Goal: Task Accomplishment & Management: Use online tool/utility

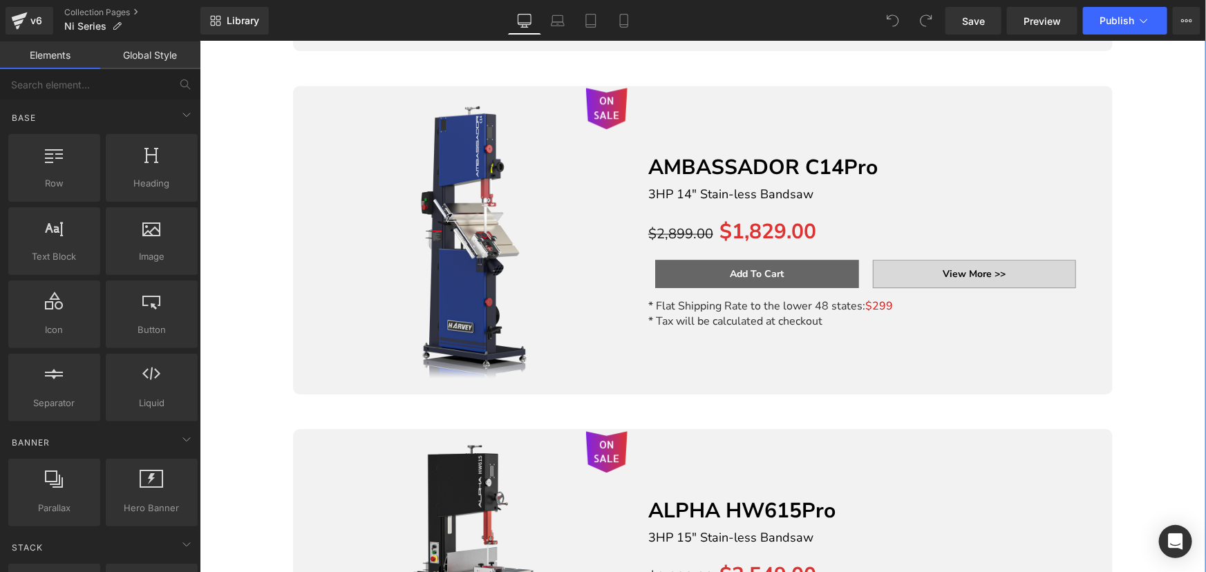
scroll to position [2198, 0]
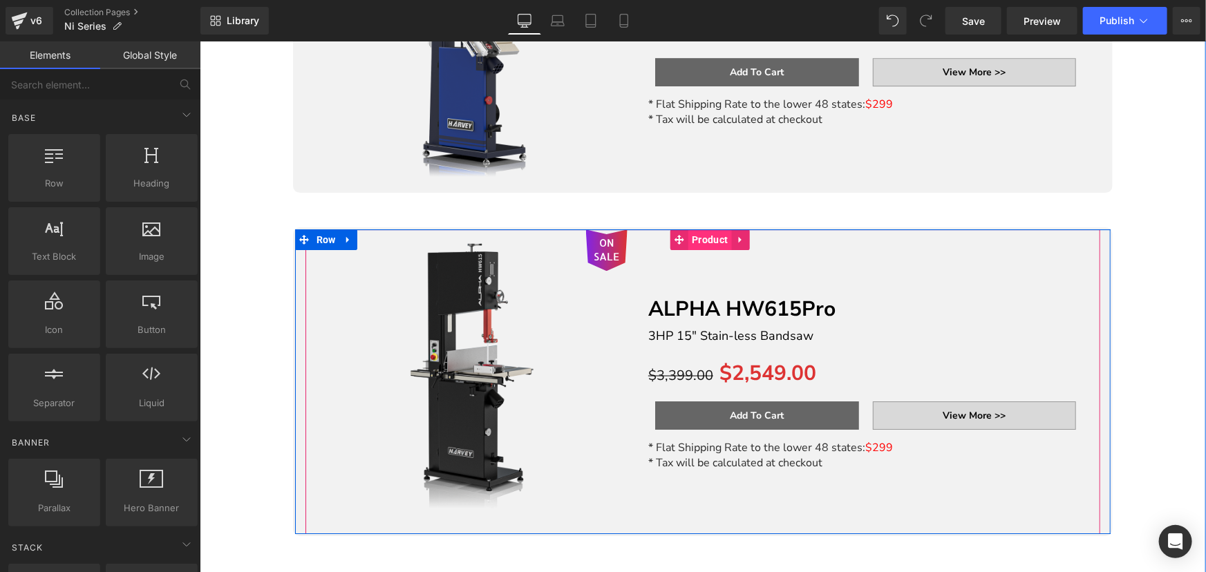
click at [700, 235] on span "Product" at bounding box center [709, 239] width 43 height 21
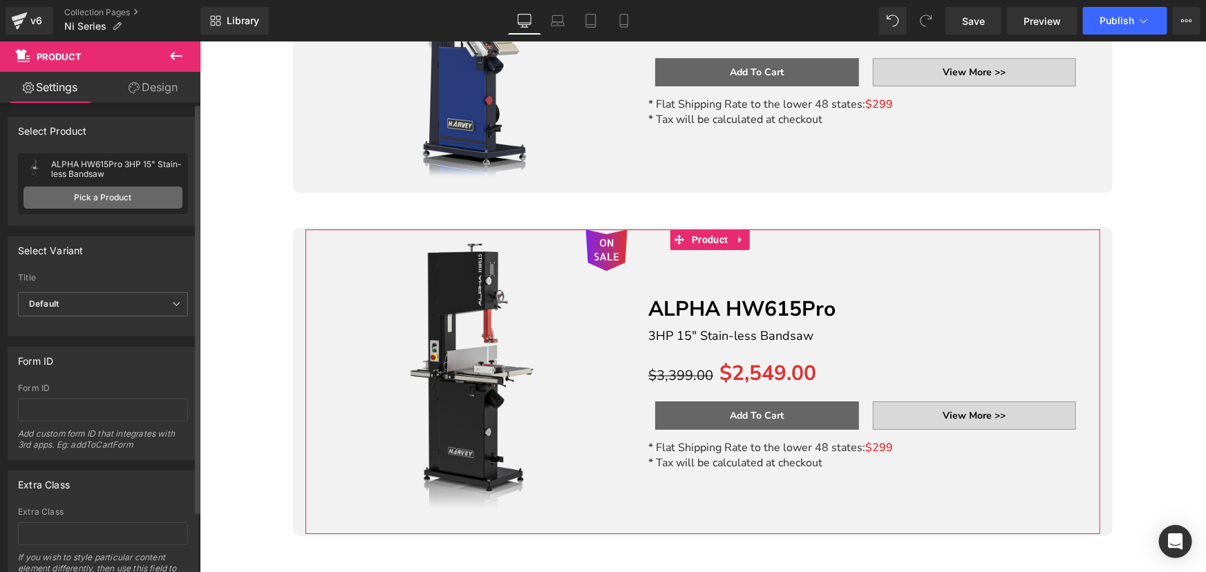
click at [112, 196] on link "Pick a Product" at bounding box center [102, 198] width 159 height 22
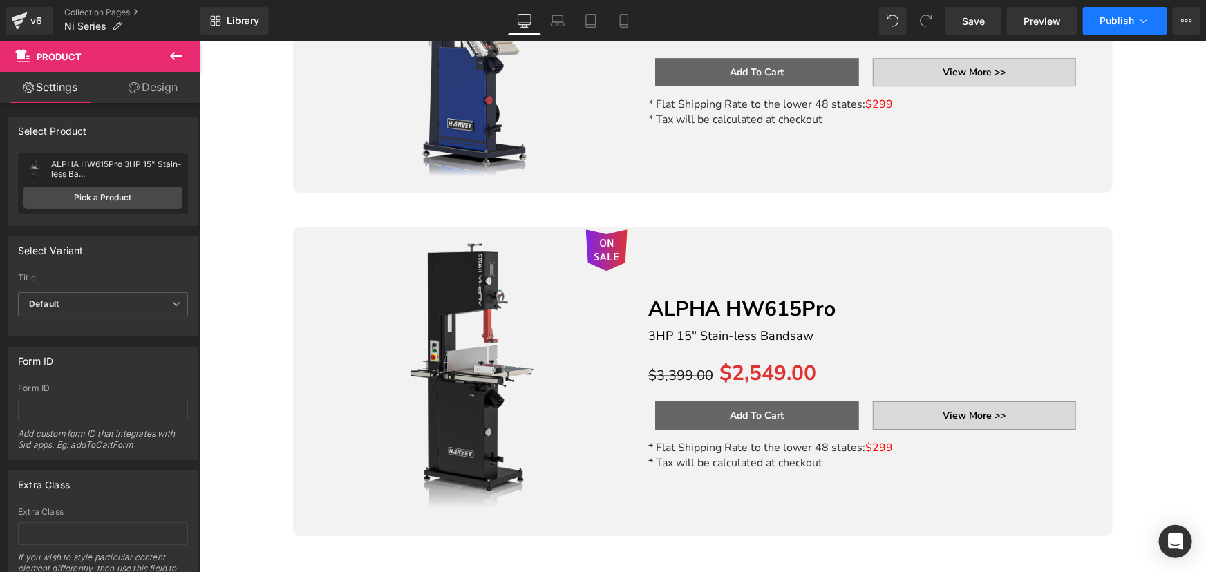
click at [1106, 19] on span "Publish" at bounding box center [1116, 20] width 35 height 11
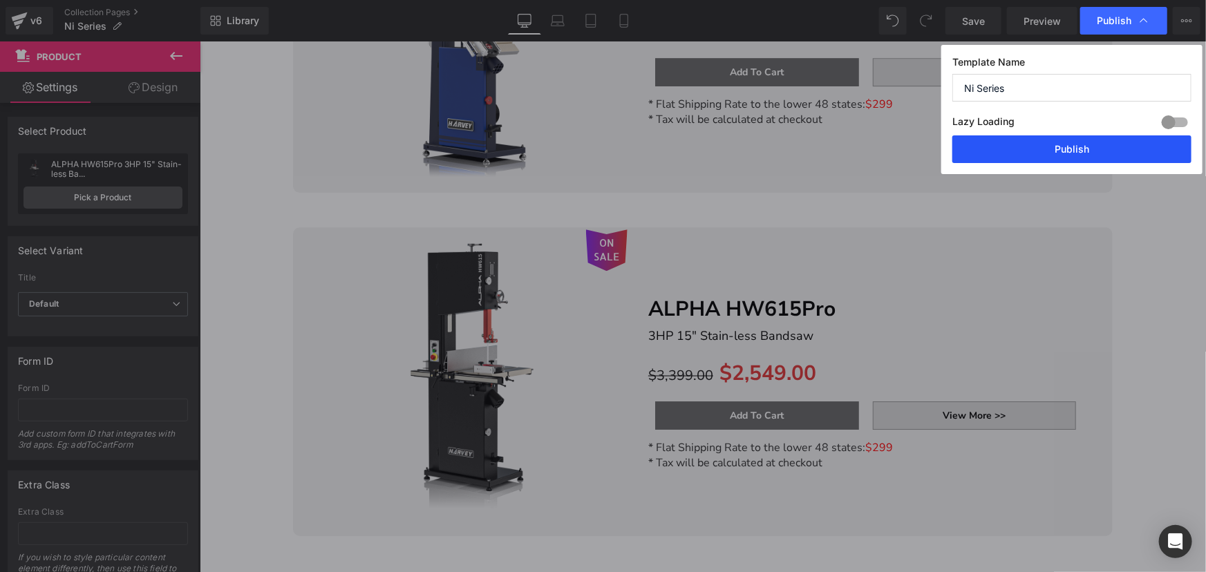
click at [0, 0] on button "Publish" at bounding box center [0, 0] width 0 height 0
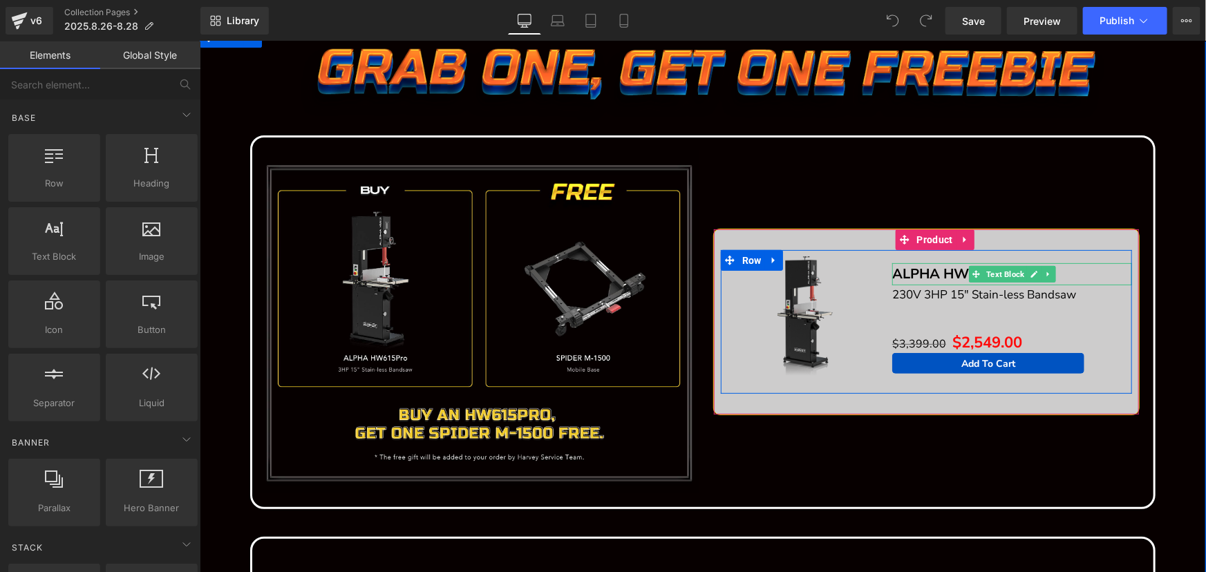
click at [936, 272] on b "ALPHA HW615Pro" at bounding box center [953, 273] width 124 height 19
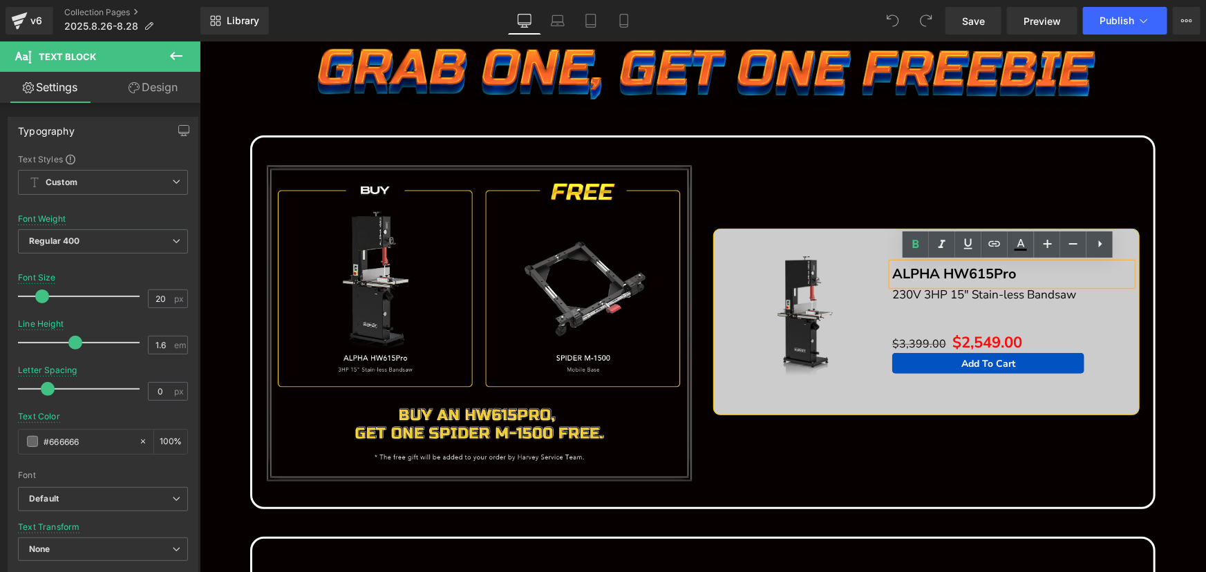
click at [779, 273] on img at bounding box center [805, 317] width 137 height 137
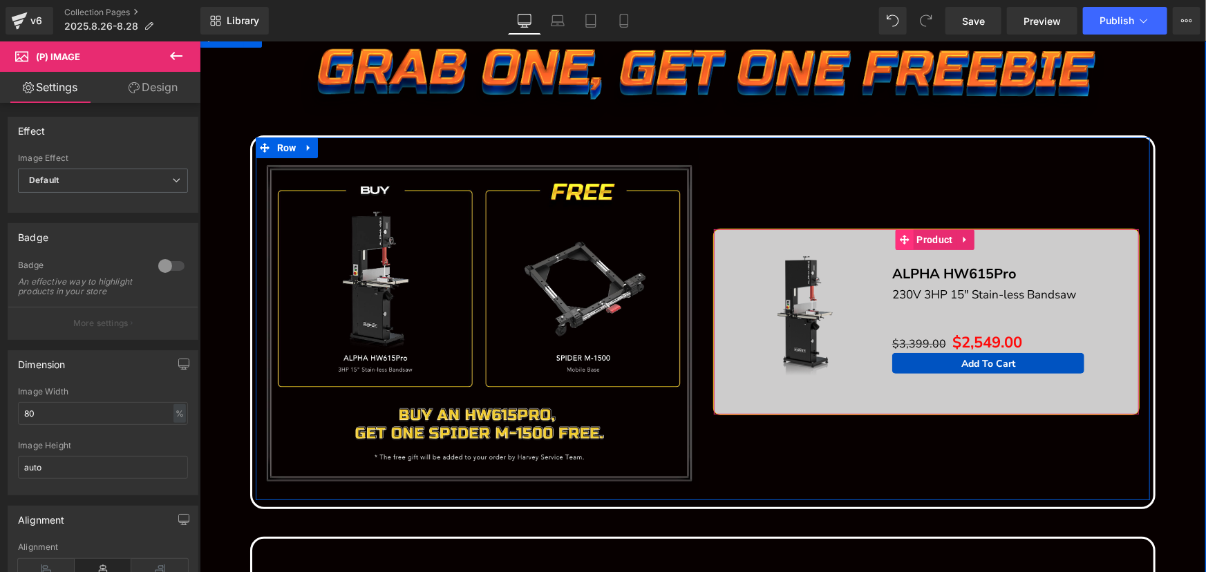
click at [907, 238] on span at bounding box center [904, 239] width 18 height 21
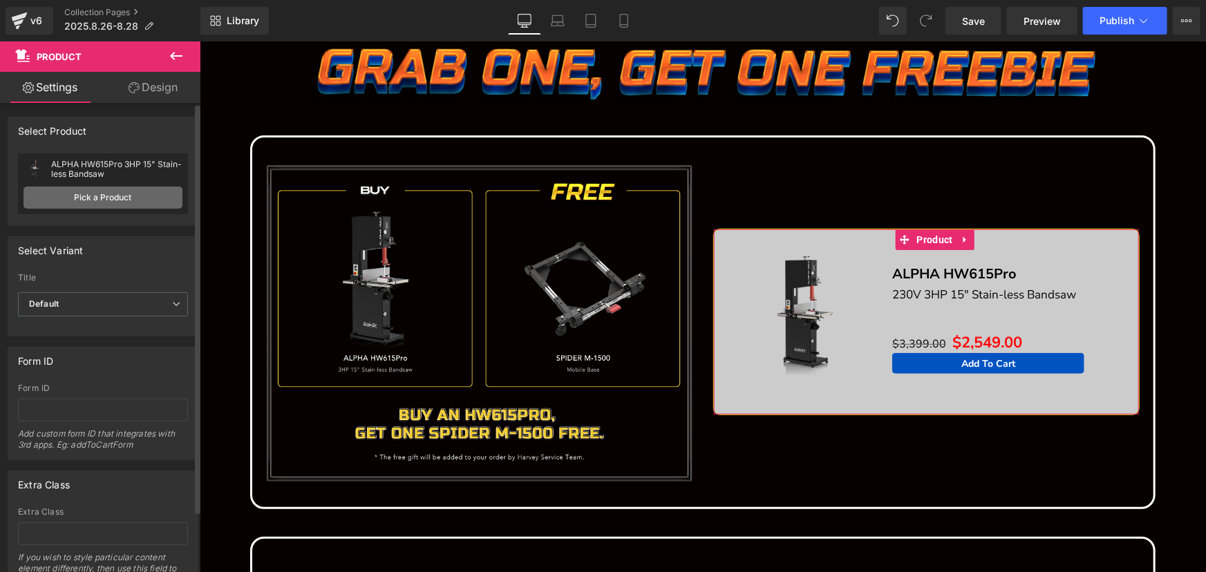
click at [125, 200] on link "Pick a Product" at bounding box center [102, 198] width 159 height 22
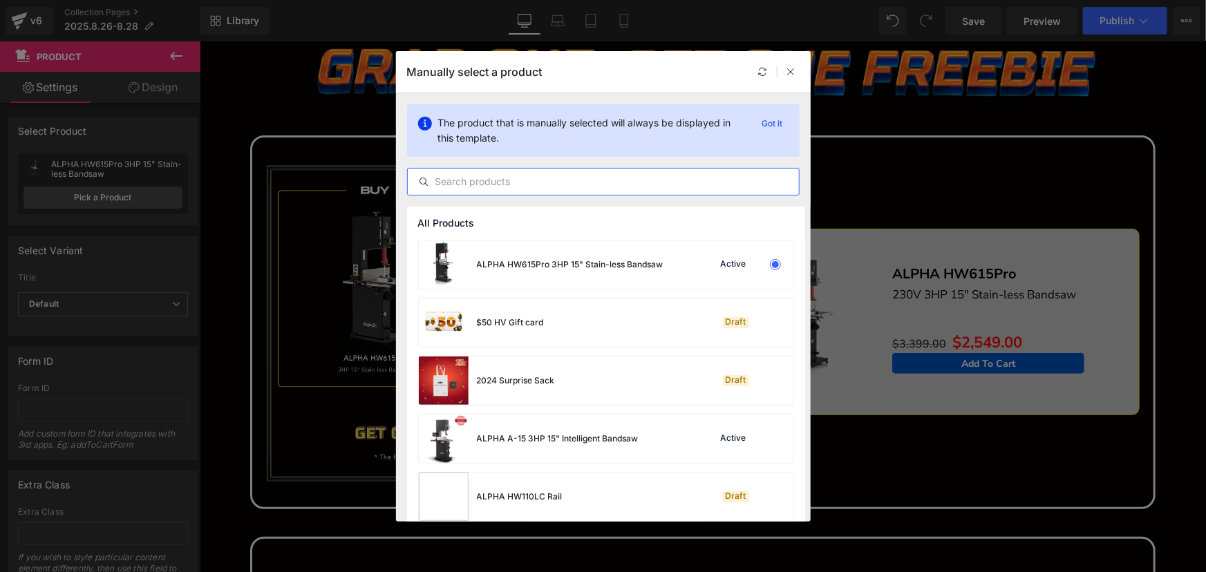
click at [522, 178] on input "text" at bounding box center [603, 181] width 391 height 17
click at [540, 267] on div "ALPHA HW615Pro 3HP 15" Stain-less Bandsaw" at bounding box center [570, 264] width 187 height 12
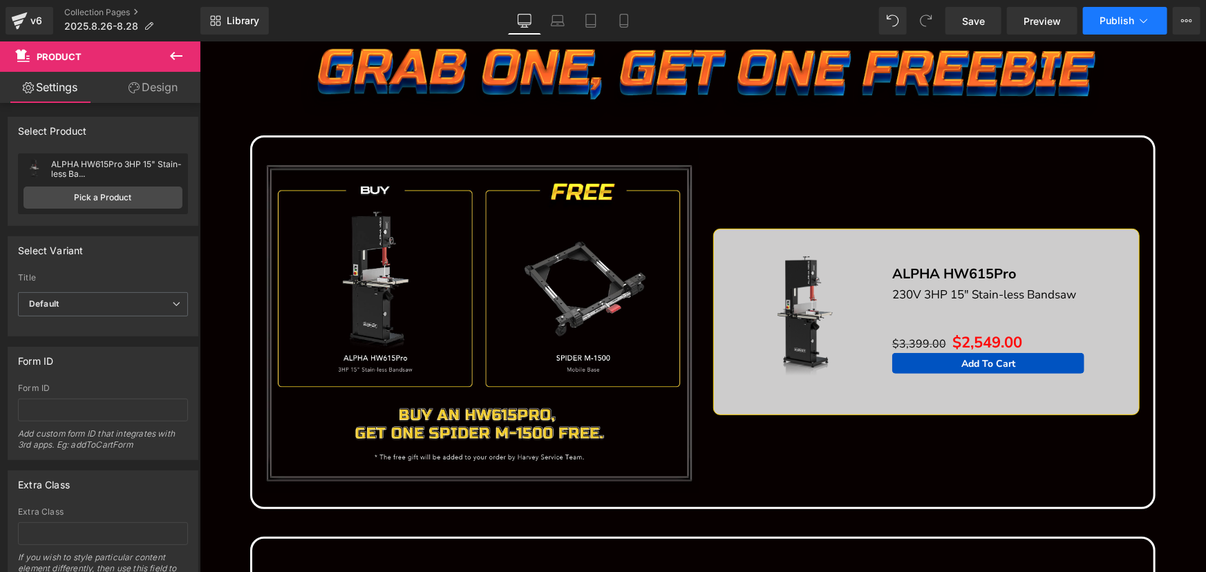
click at [1115, 19] on span "Publish" at bounding box center [1116, 20] width 35 height 11
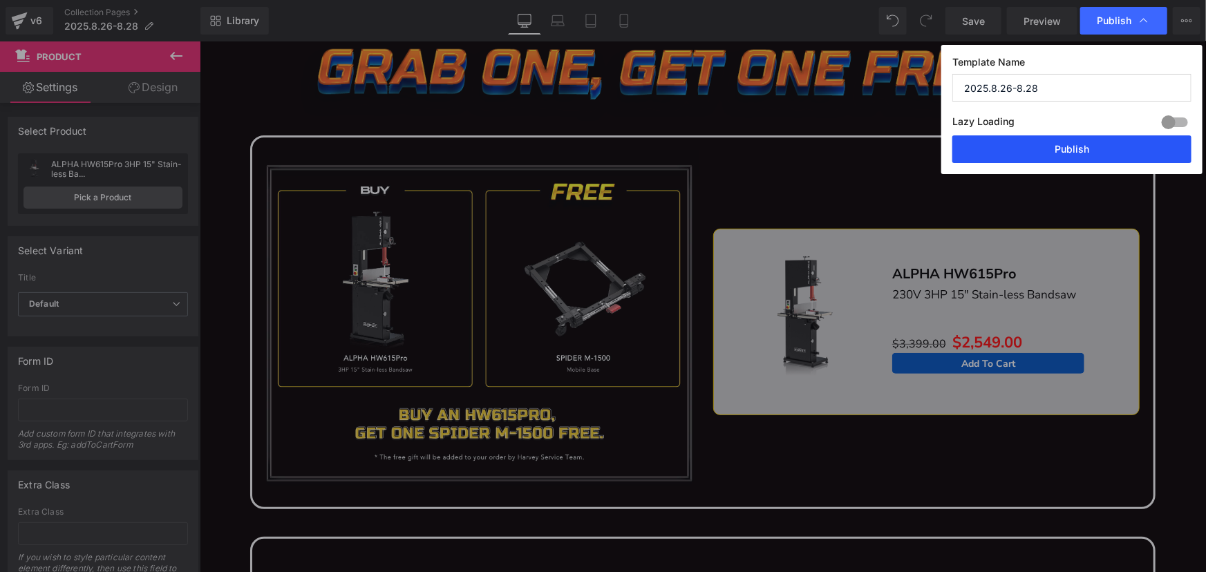
click at [932, 332] on button "Publish" at bounding box center [812, 332] width 240 height 0
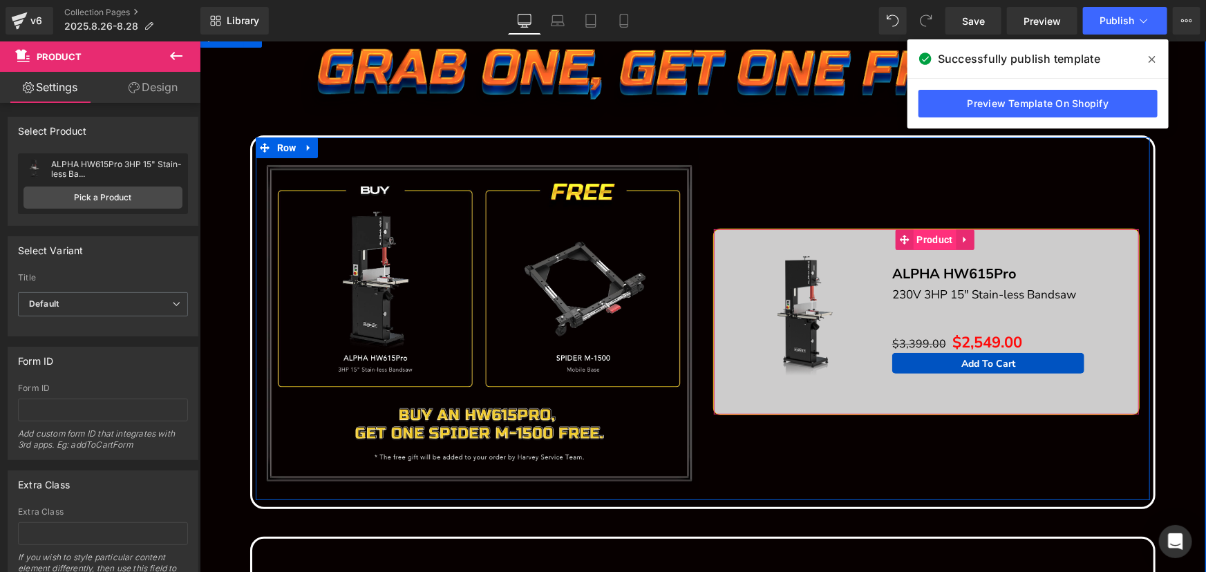
click at [932, 234] on span "Product" at bounding box center [934, 239] width 43 height 21
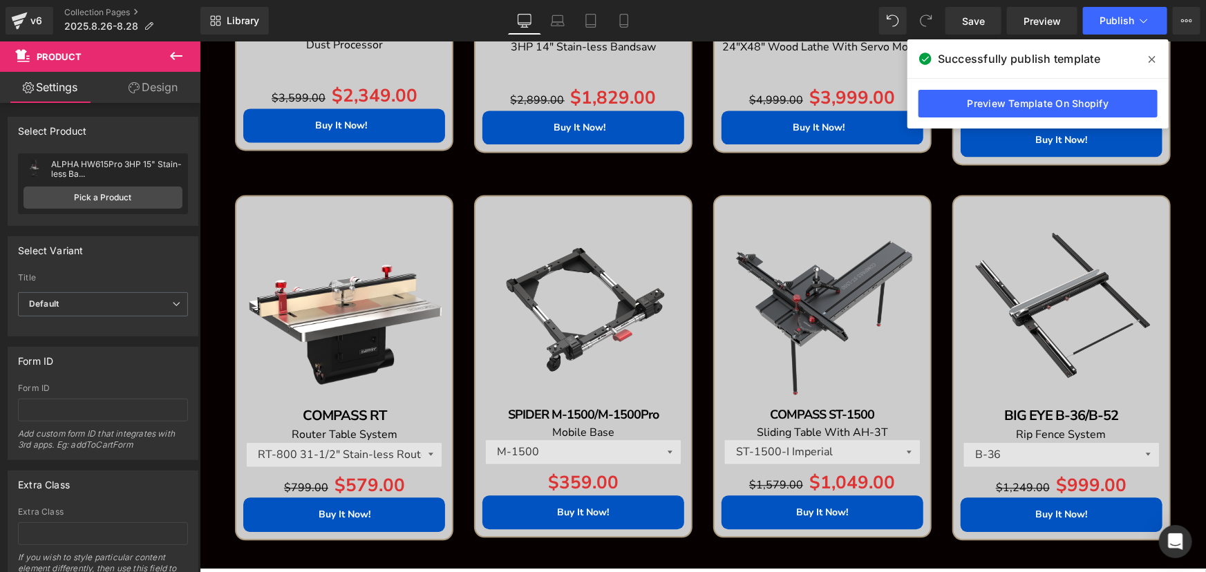
scroll to position [1570, 0]
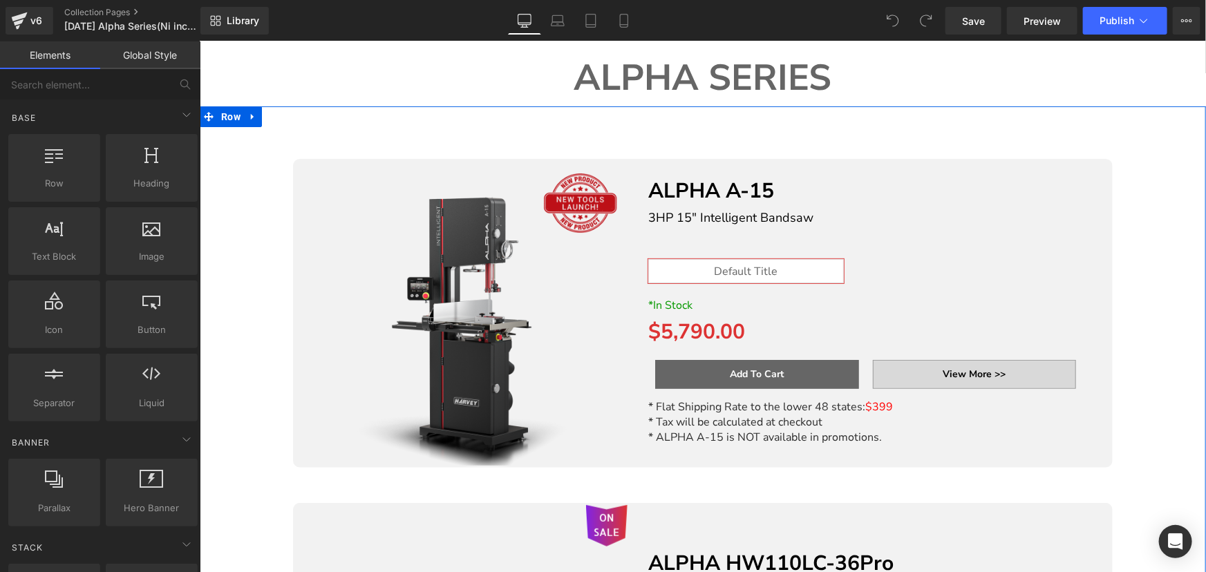
scroll to position [125, 0]
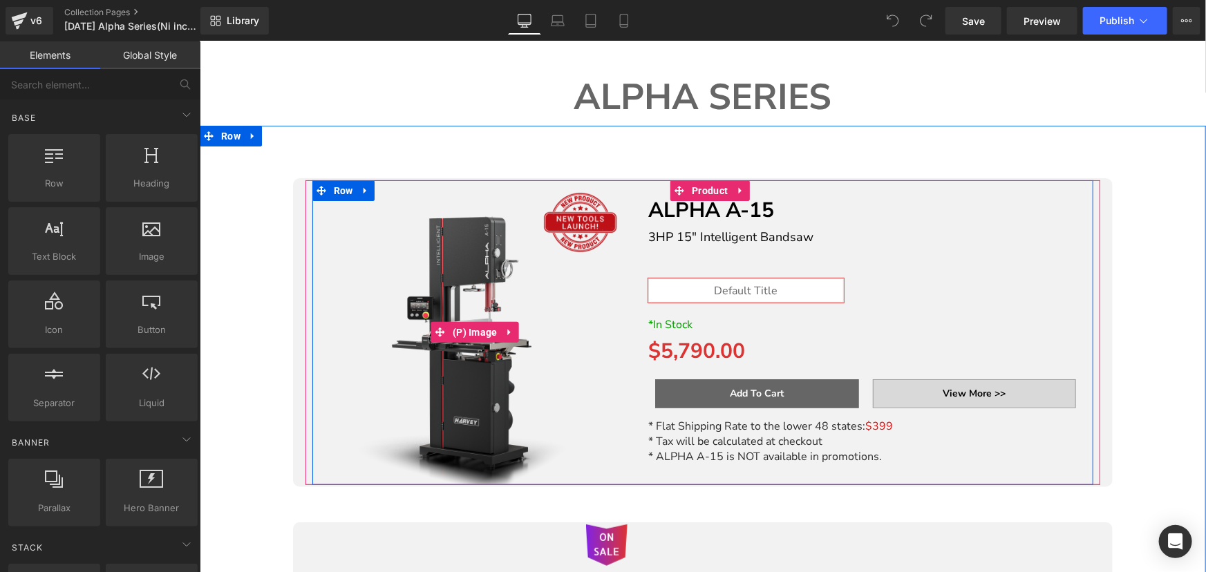
click at [468, 284] on img at bounding box center [474, 332] width 305 height 305
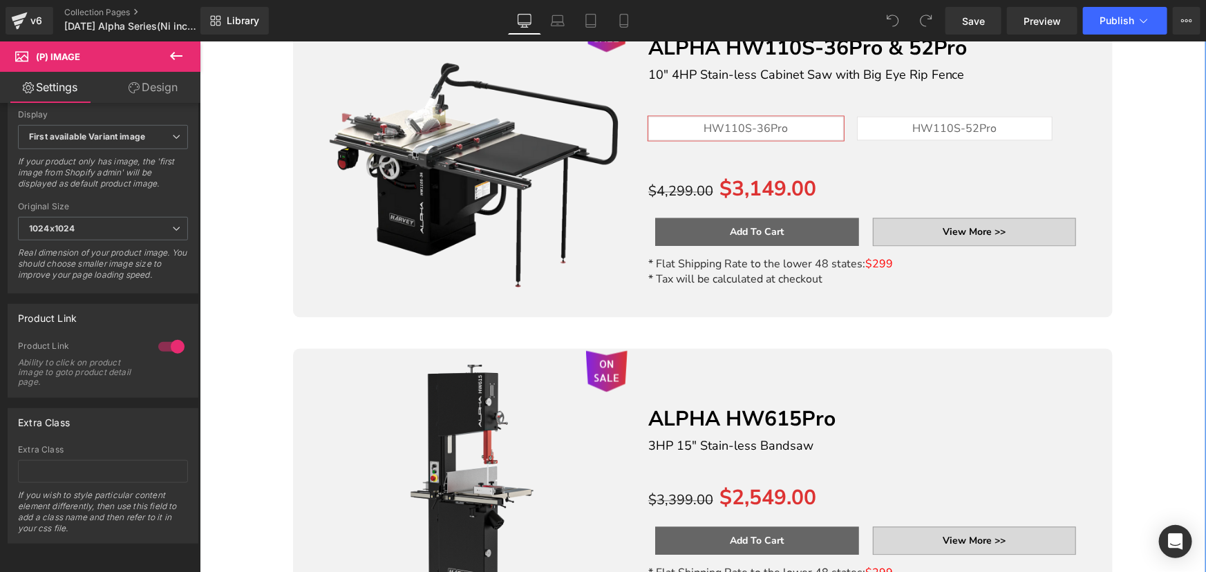
scroll to position [1633, 0]
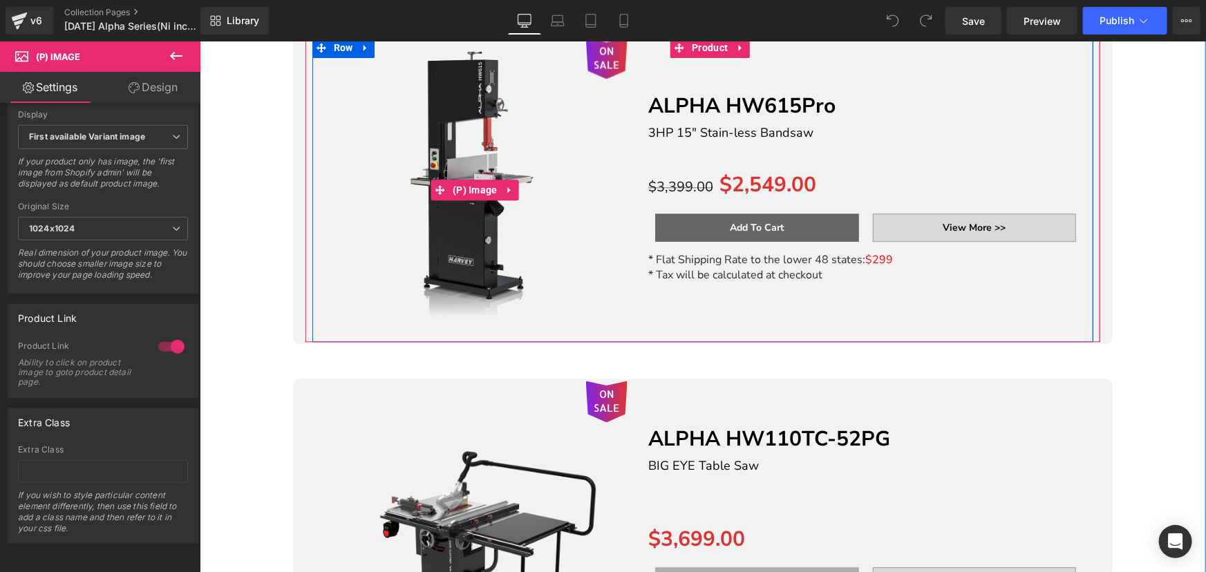
click at [470, 99] on img at bounding box center [474, 189] width 305 height 305
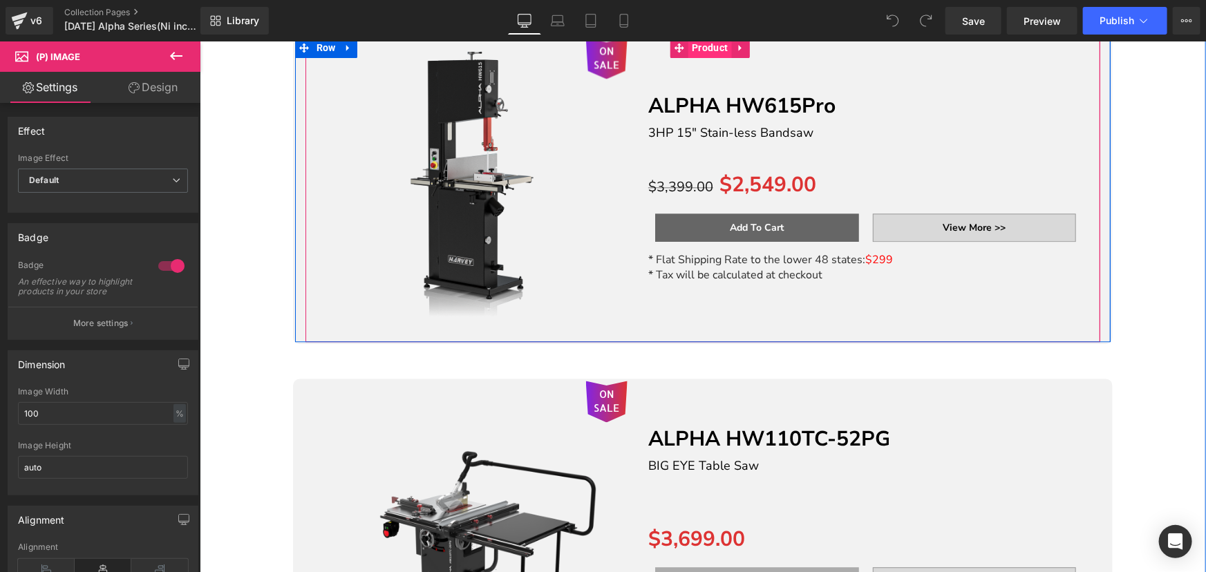
click at [710, 48] on span "Product" at bounding box center [709, 47] width 43 height 21
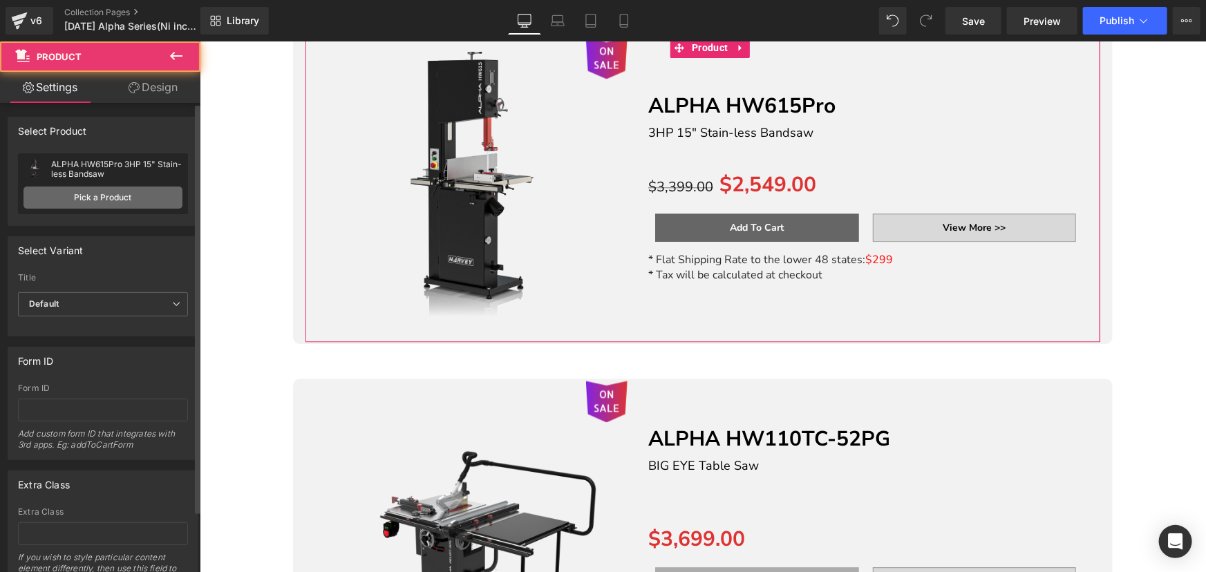
click at [136, 193] on link "Pick a Product" at bounding box center [102, 198] width 159 height 22
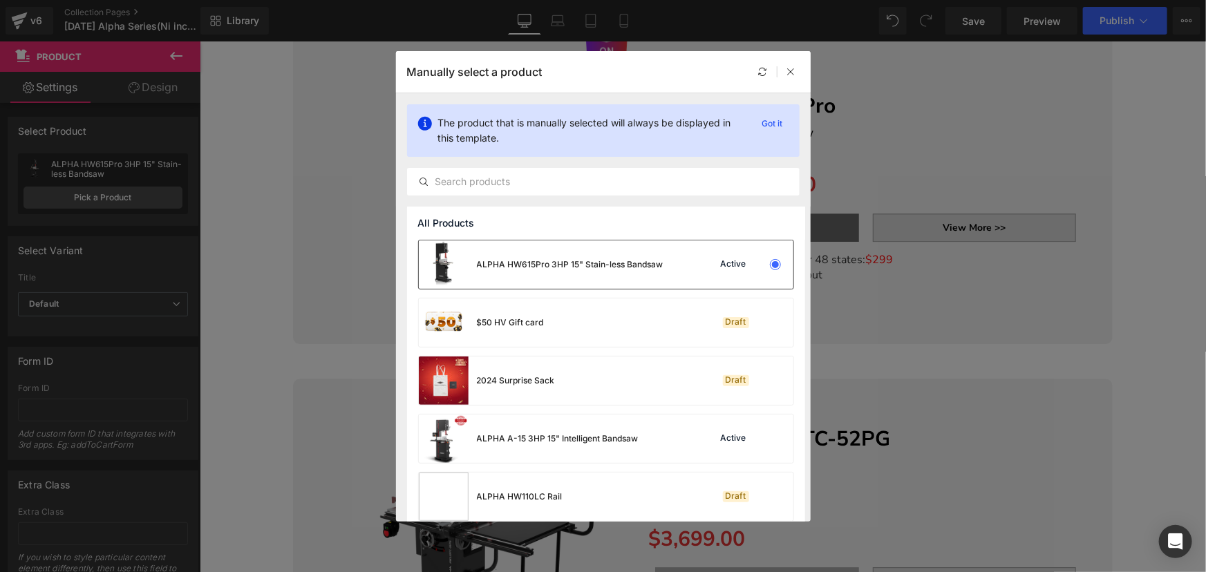
drag, startPoint x: 560, startPoint y: 260, endPoint x: 378, endPoint y: 216, distance: 187.7
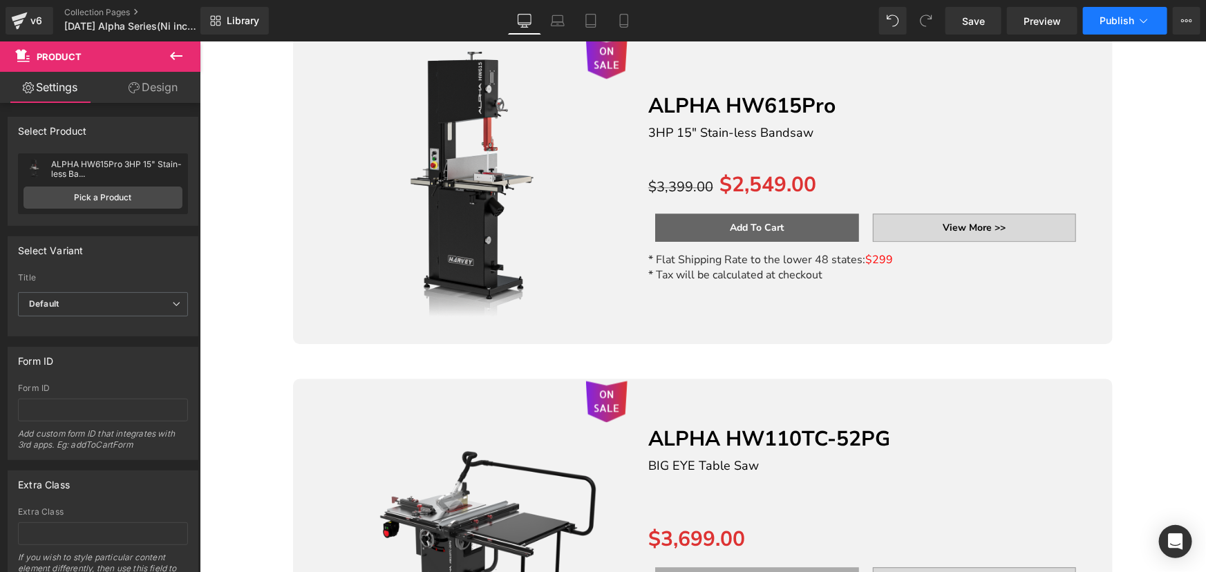
click at [1128, 19] on span "Publish" at bounding box center [1116, 20] width 35 height 11
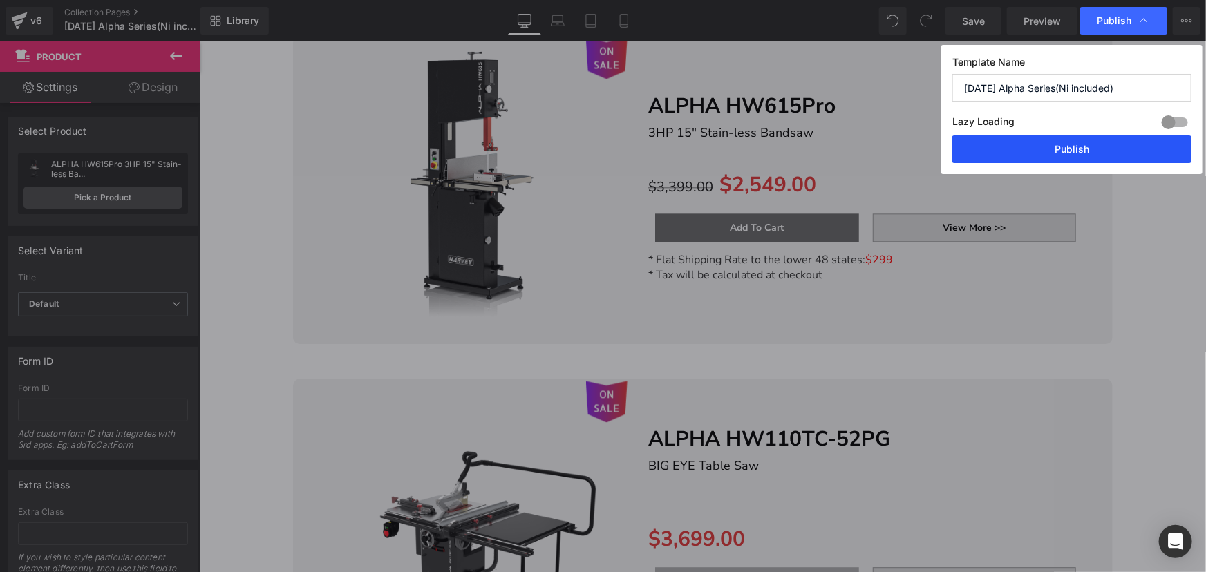
drag, startPoint x: 1104, startPoint y: 149, endPoint x: 277, endPoint y: 25, distance: 835.8
click at [1104, 149] on button "Publish" at bounding box center [1071, 149] width 239 height 28
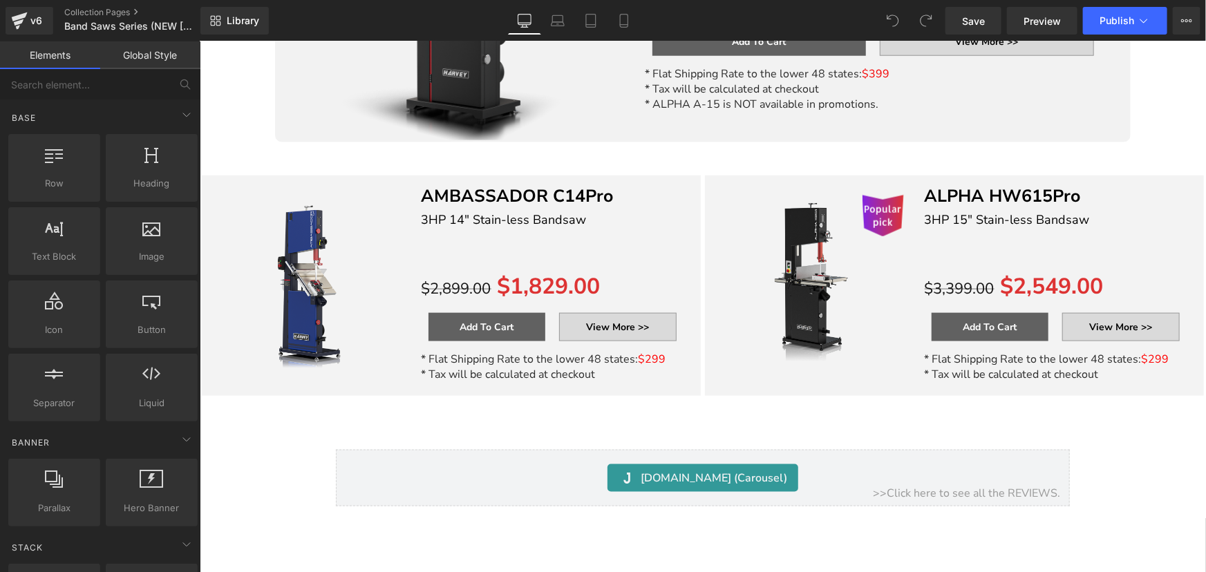
scroll to position [753, 0]
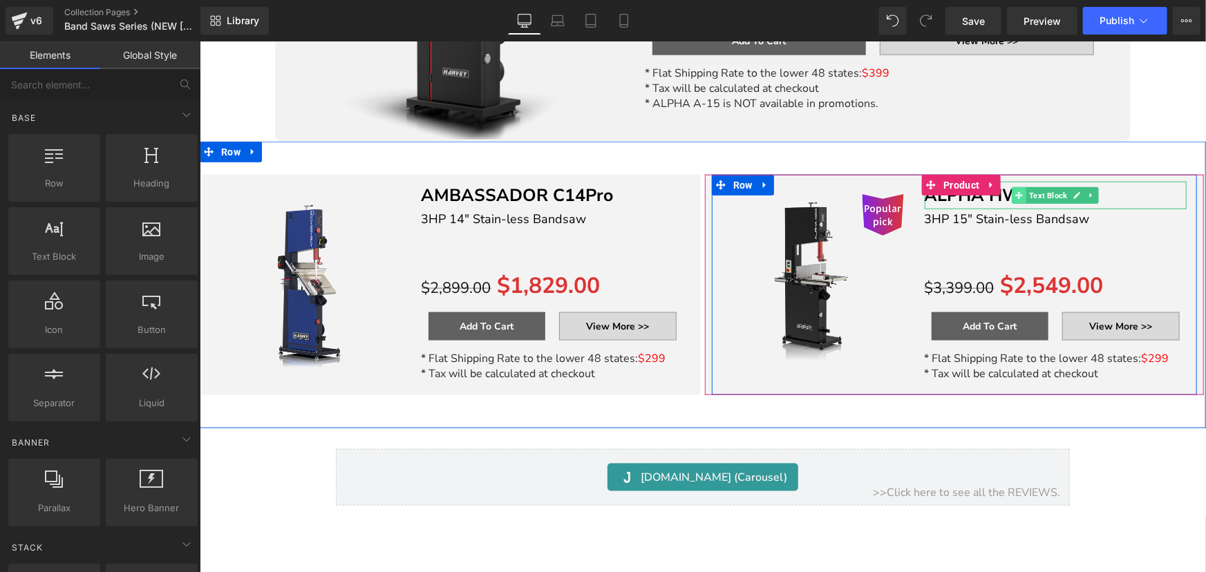
click at [1012, 192] on span at bounding box center [1019, 195] width 15 height 17
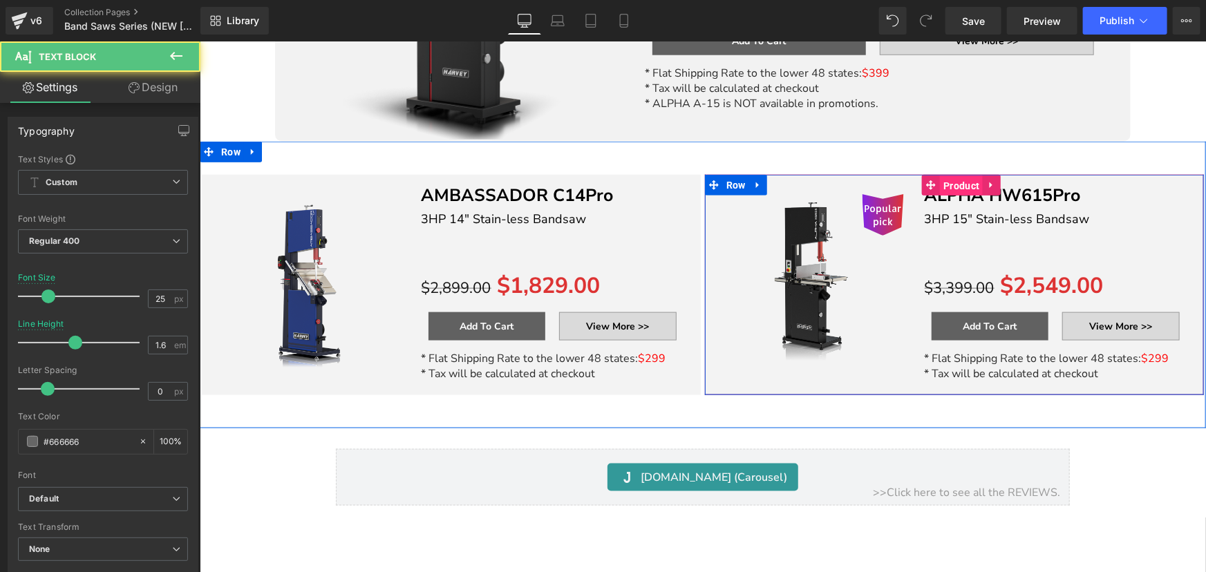
click at [945, 175] on span "Product" at bounding box center [960, 185] width 43 height 21
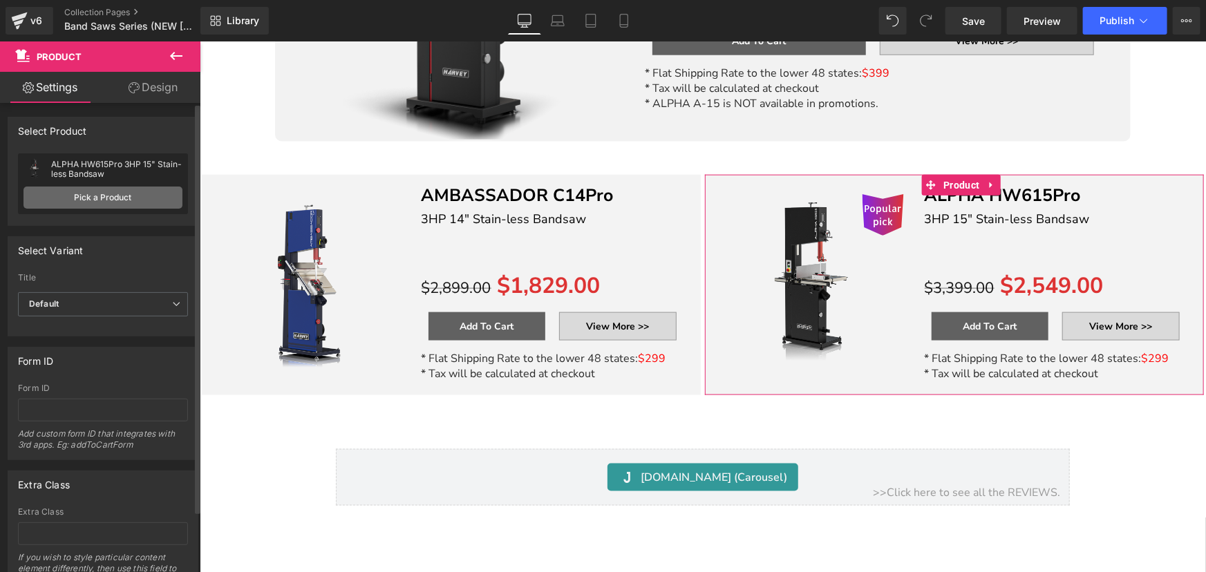
click at [117, 193] on link "Pick a Product" at bounding box center [102, 198] width 159 height 22
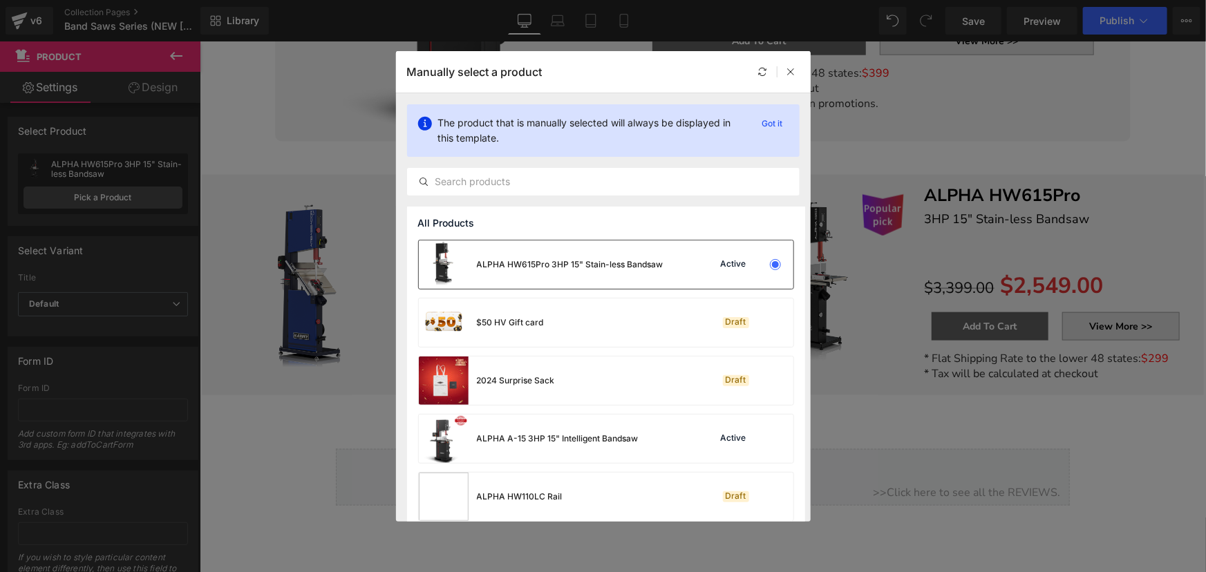
click at [0, 0] on div "ALPHA HW615Pro 3HP 15" Stain-less Bandsaw" at bounding box center [0, 0] width 0 height 0
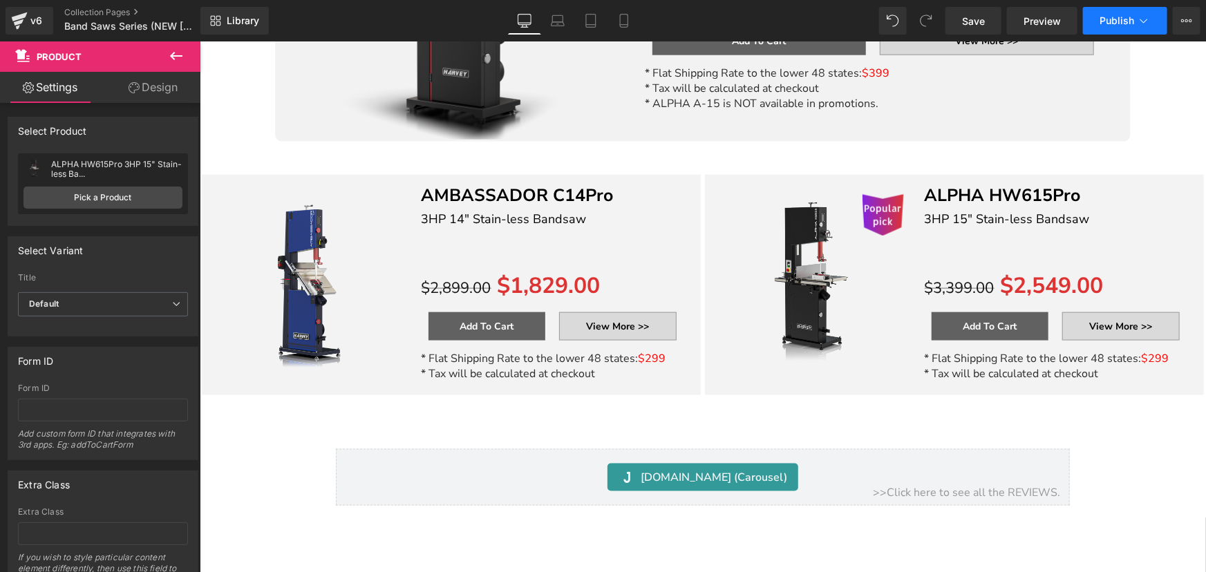
click at [1105, 16] on span "Publish" at bounding box center [1116, 20] width 35 height 11
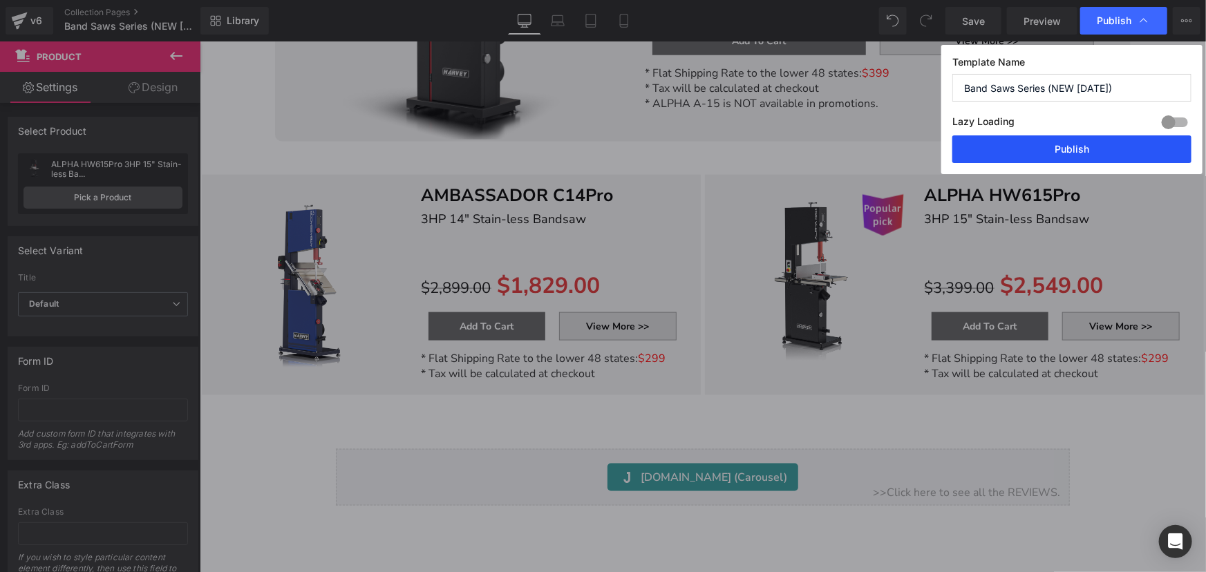
click at [1091, 151] on button "Publish" at bounding box center [1071, 149] width 239 height 28
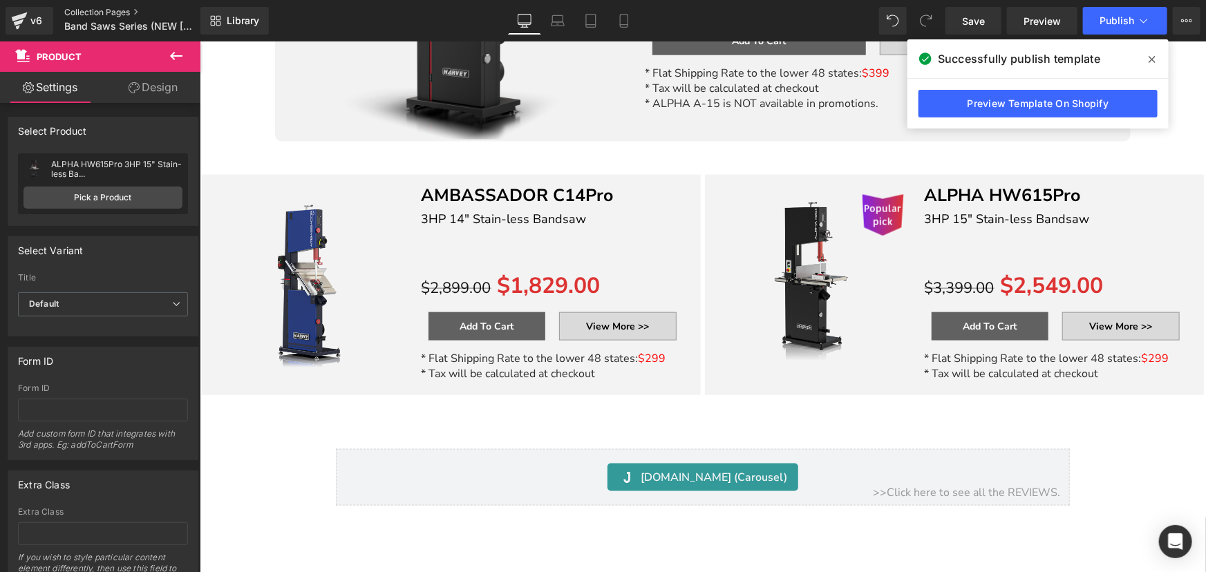
click at [102, 12] on link "Collection Pages" at bounding box center [143, 12] width 159 height 11
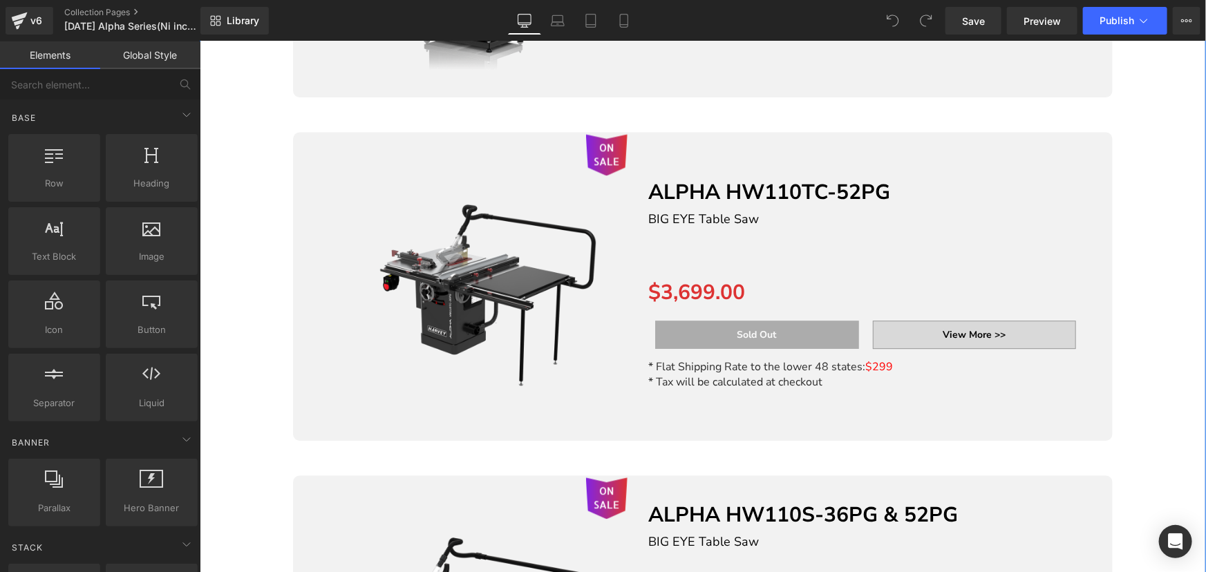
scroll to position [1885, 0]
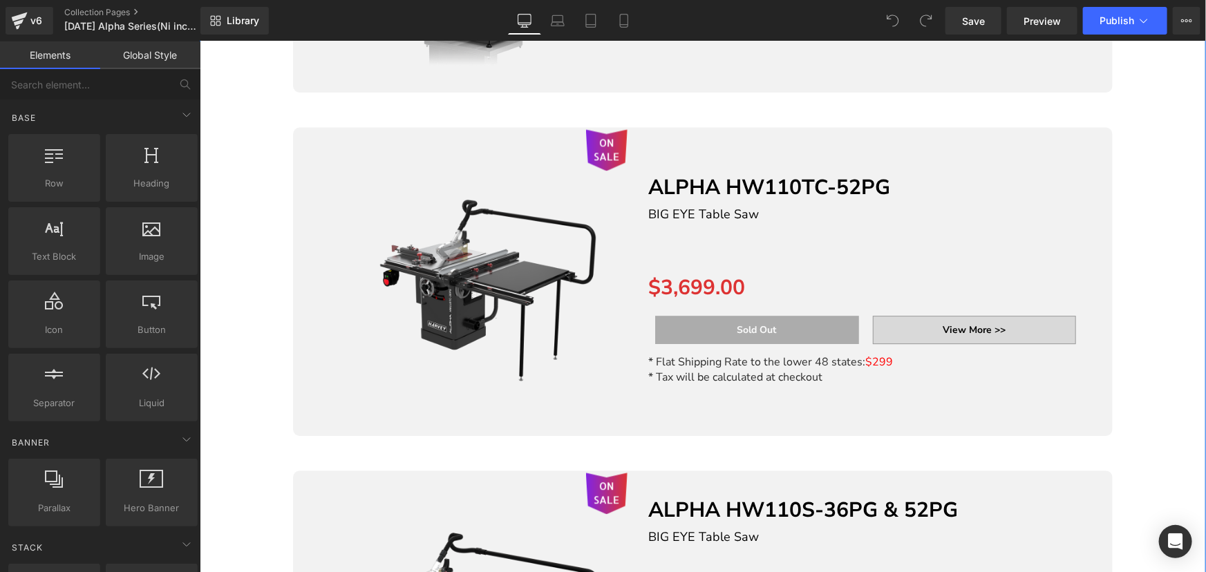
click at [547, 244] on img at bounding box center [474, 281] width 305 height 305
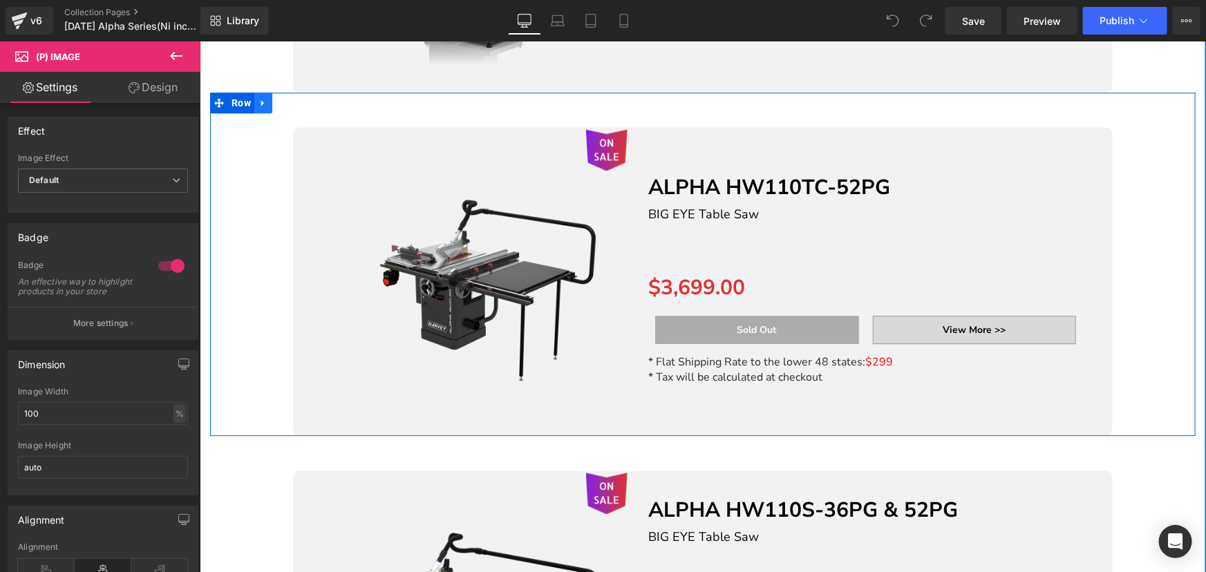
click at [258, 102] on icon at bounding box center [263, 102] width 10 height 10
click at [294, 101] on icon at bounding box center [299, 102] width 10 height 10
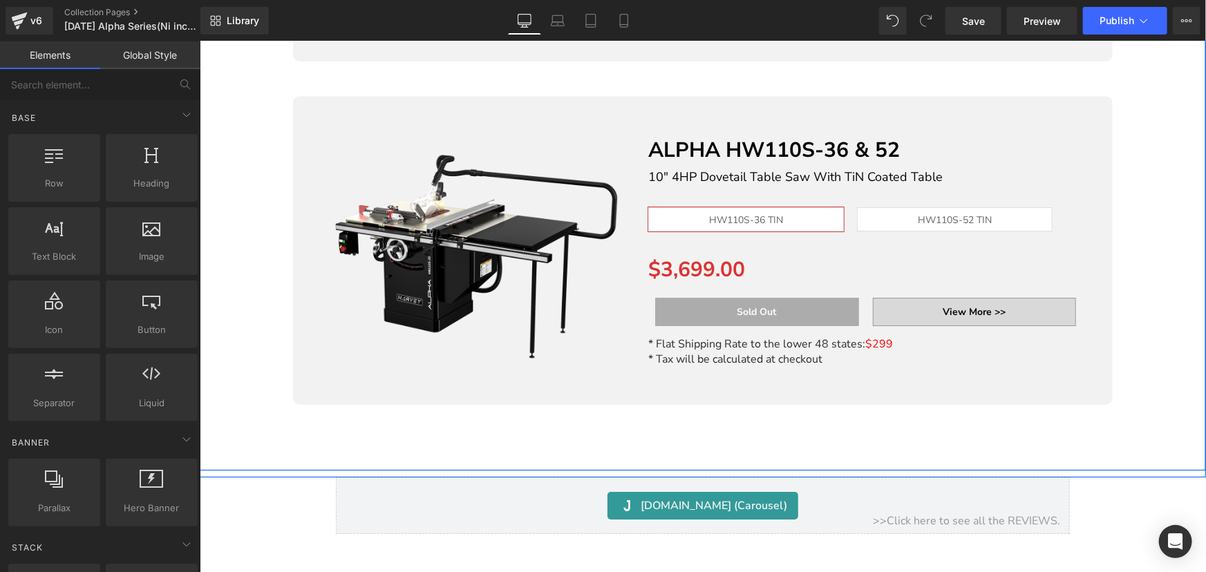
scroll to position [2198, 0]
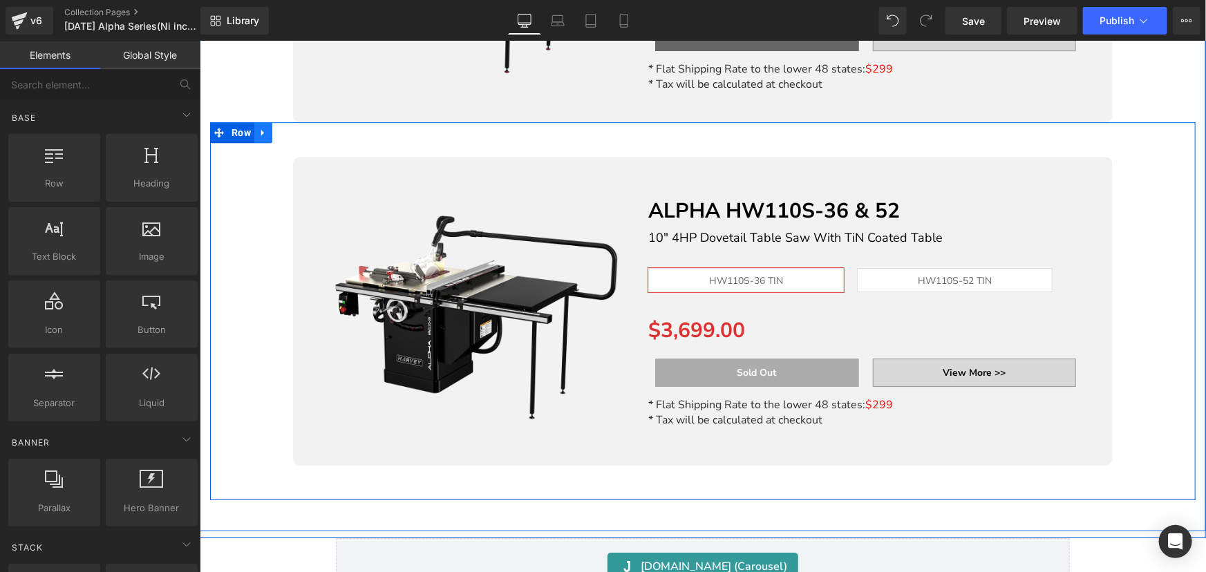
click at [261, 131] on icon at bounding box center [263, 132] width 10 height 10
click at [290, 129] on link at bounding box center [299, 132] width 18 height 21
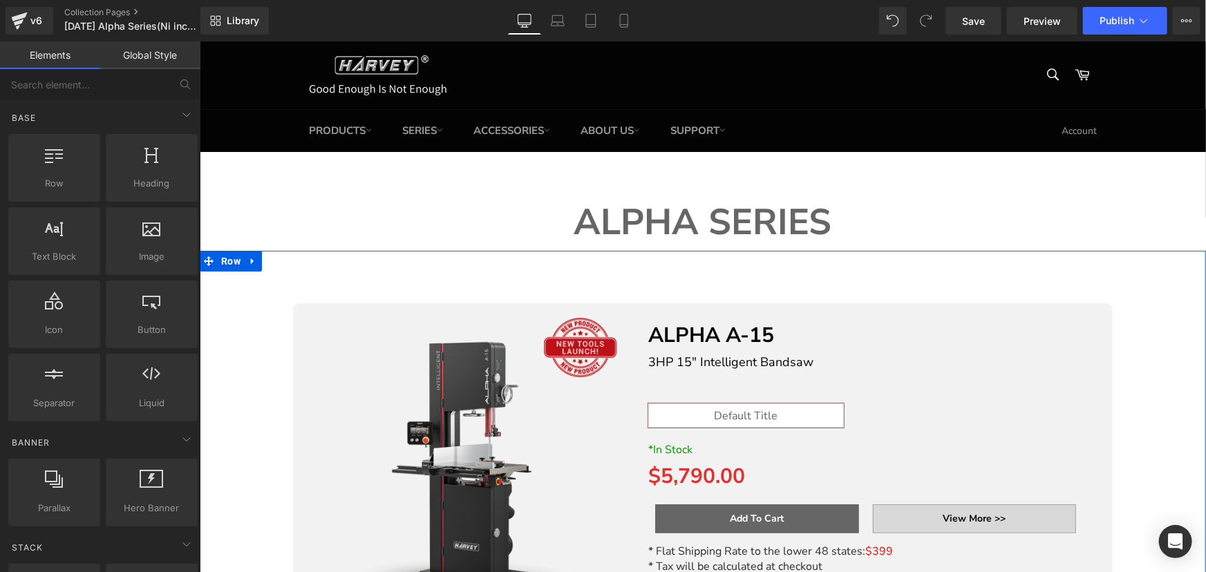
scroll to position [0, 0]
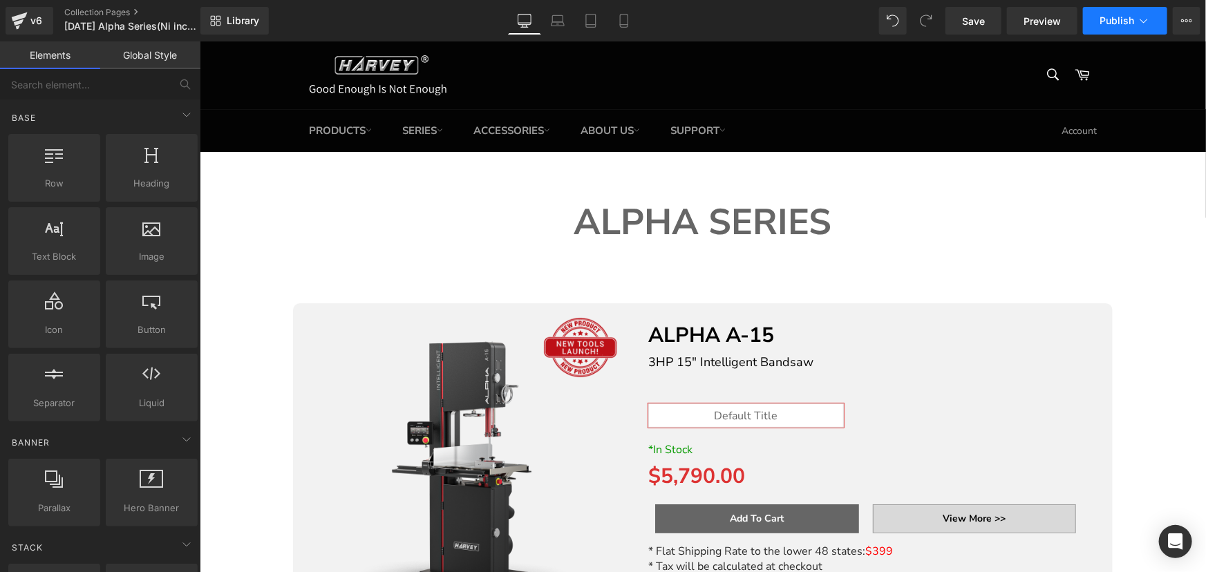
click at [1140, 20] on icon at bounding box center [1144, 21] width 14 height 14
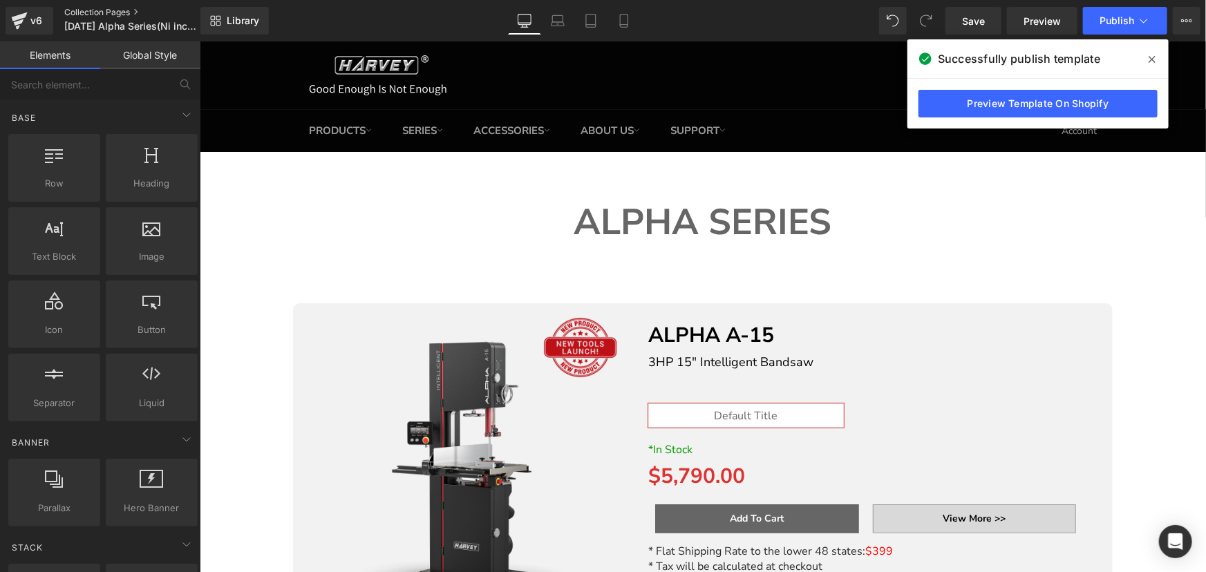
click at [81, 7] on link "Collection Pages" at bounding box center [143, 12] width 159 height 11
